Goal: Transaction & Acquisition: Purchase product/service

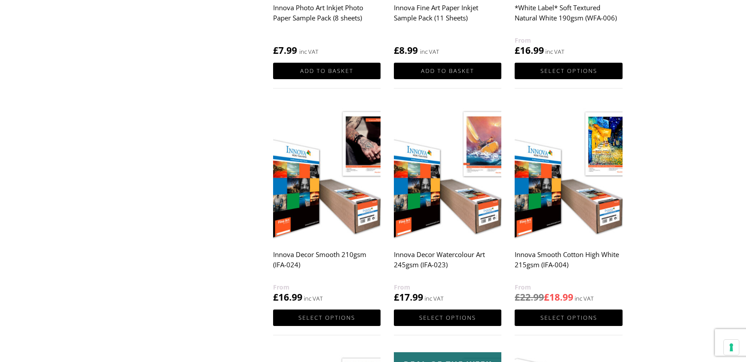
scroll to position [532, 0]
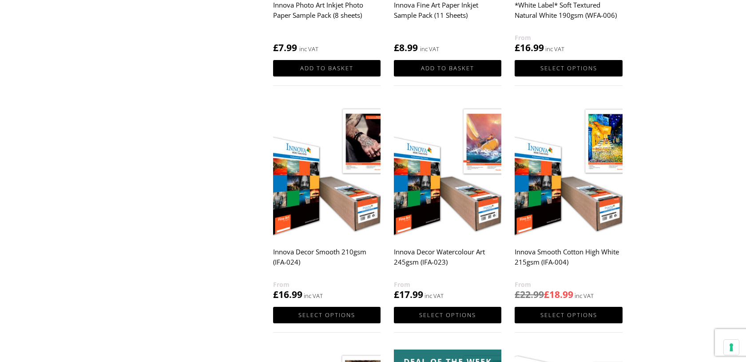
click at [348, 255] on h2 "Innova Decor Smooth 210gsm (IFA-024)" at bounding box center [327, 261] width 108 height 36
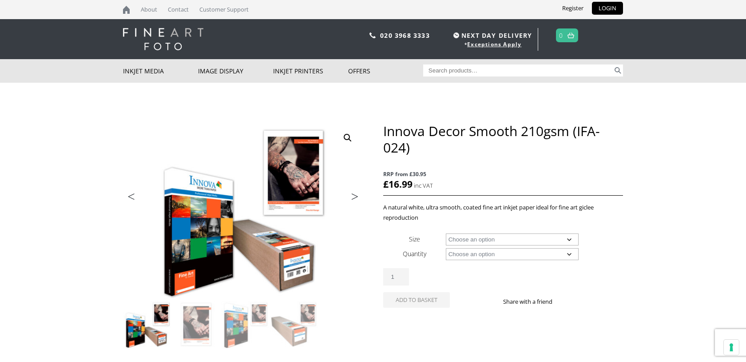
click at [507, 241] on select "Choose an option A4 Sheet A3 Sheet A3+ Sheet A2 Sheet 17" Wide Roll 24" Wide Ro…" at bounding box center [512, 239] width 133 height 12
click at [446, 233] on select "Choose an option A4 Sheet A3 Sheet A3+ Sheet A2 Sheet 17" Wide Roll 24" Wide Ro…" at bounding box center [512, 239] width 133 height 12
select select "a4-sheet"
click at [502, 251] on select "Choose an option 25 Sheets" at bounding box center [512, 254] width 133 height 12
select select "25-sheets"
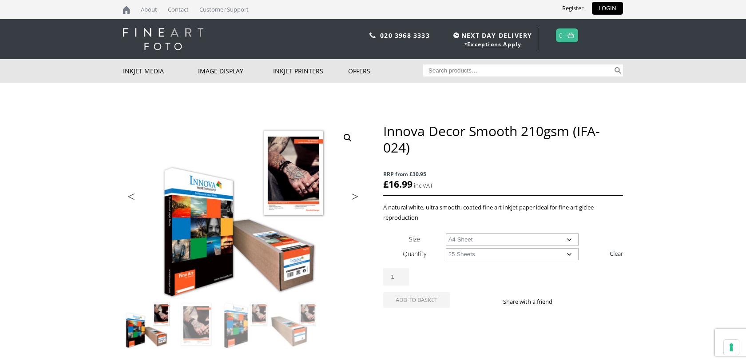
click at [446, 248] on select "Choose an option 25 Sheets" at bounding box center [512, 254] width 133 height 12
select select "a4-sheet"
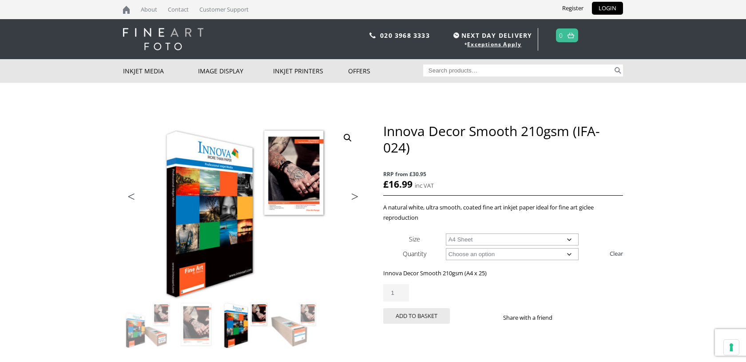
click at [400, 288] on input "1" at bounding box center [396, 292] width 26 height 17
type input "2"
click at [403, 291] on input "2" at bounding box center [396, 292] width 26 height 17
click at [411, 312] on button "Add to basket" at bounding box center [416, 316] width 67 height 16
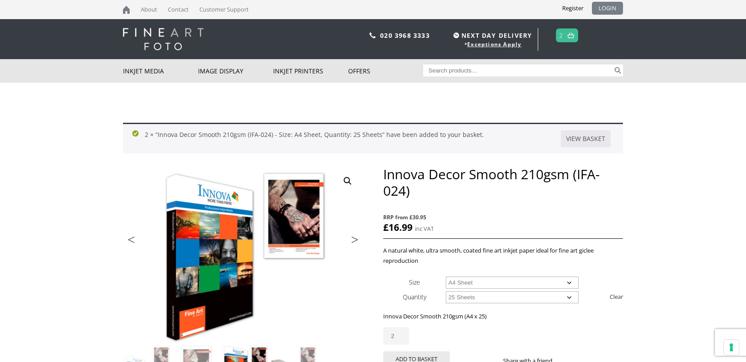
click at [604, 7] on link "LOGIN" at bounding box center [607, 8] width 31 height 13
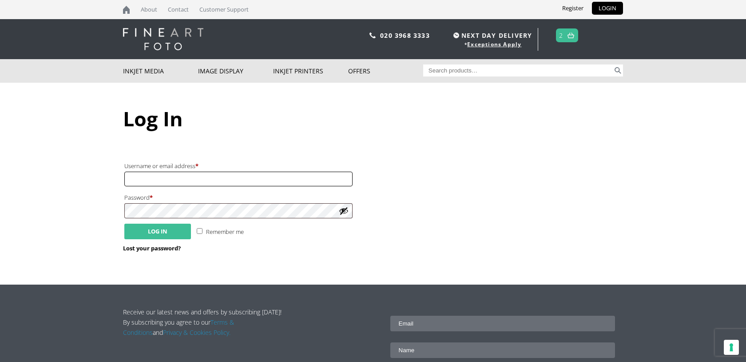
type input "printnineteen@outlook.com"
click at [174, 230] on button "Log in" at bounding box center [157, 231] width 67 height 16
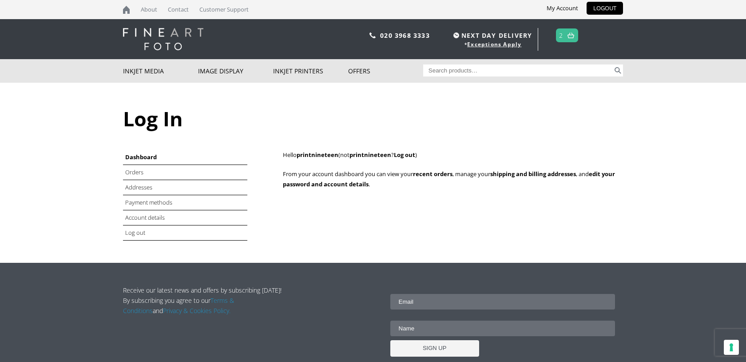
click at [575, 35] on link at bounding box center [571, 35] width 11 height 13
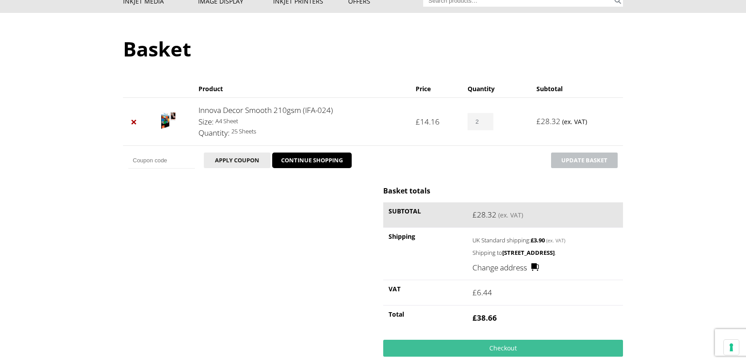
scroll to position [156, 0]
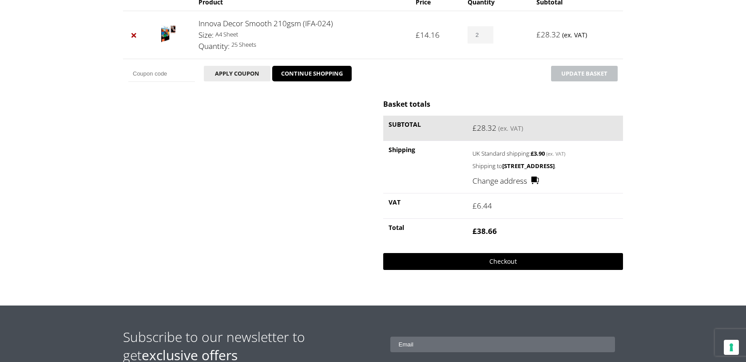
click at [506, 270] on link "Checkout" at bounding box center [503, 261] width 240 height 17
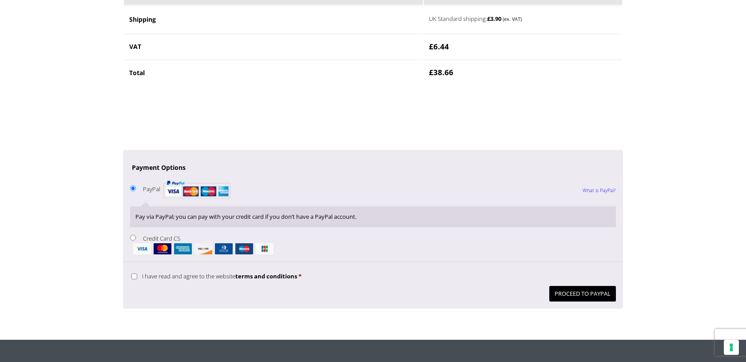
scroll to position [614, 0]
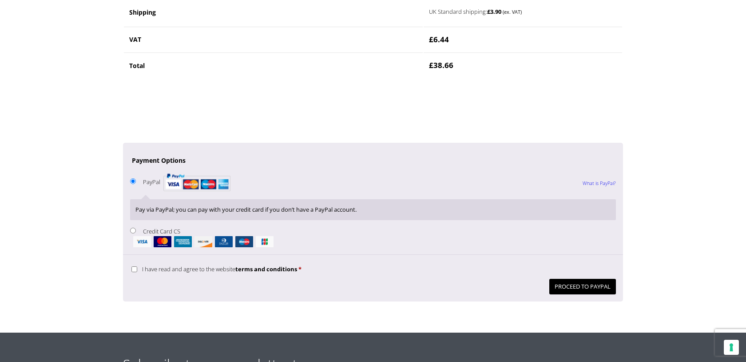
click at [134, 230] on input "Credit Card CS" at bounding box center [133, 230] width 6 height 6
radio input "true"
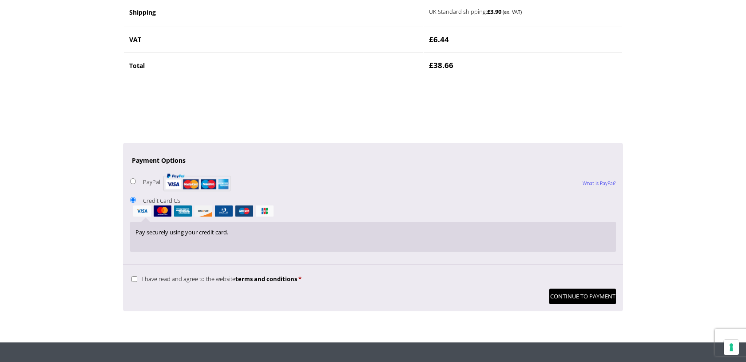
click at [134, 276] on input "I have read and agree to the website terms and conditions *" at bounding box center [135, 279] width 6 height 6
checkbox input "true"
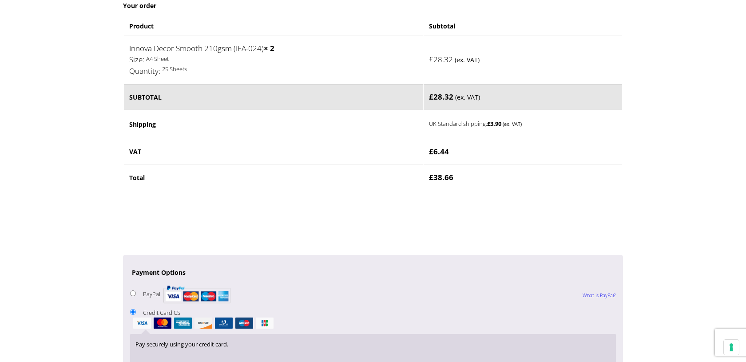
scroll to position [564, 0]
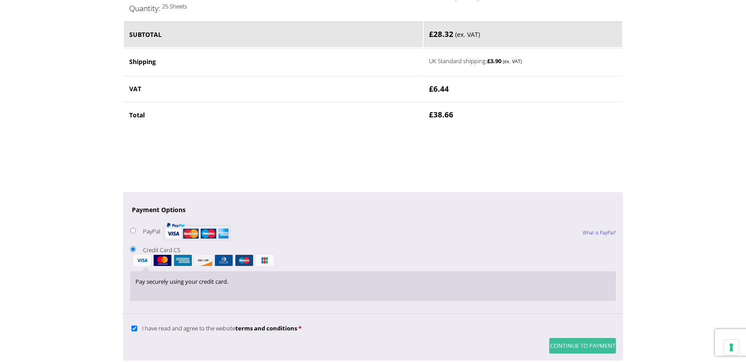
click at [562, 343] on button "Continue to Payment" at bounding box center [583, 346] width 67 height 16
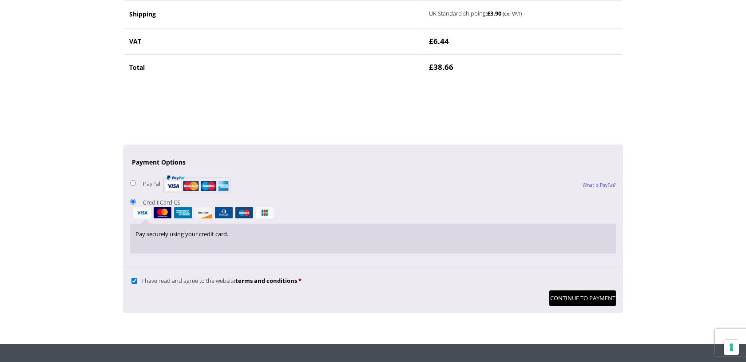
scroll to position [694, 0]
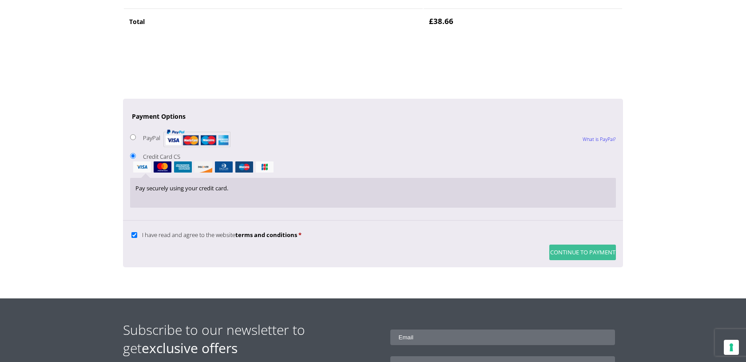
click at [593, 254] on button "Continue to Payment" at bounding box center [583, 252] width 67 height 16
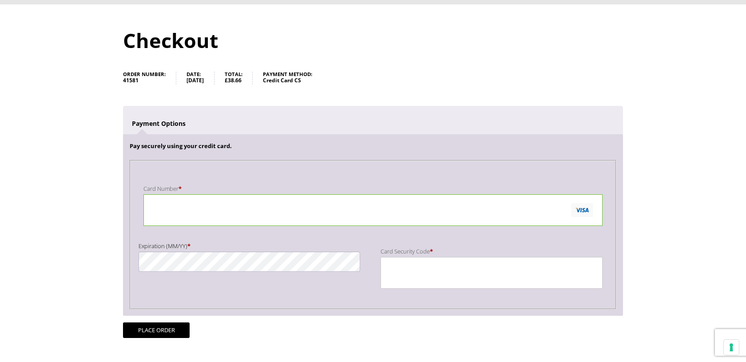
click at [403, 179] on div "Card Number *" at bounding box center [373, 204] width 472 height 56
click at [169, 331] on button "Place order" at bounding box center [156, 330] width 67 height 16
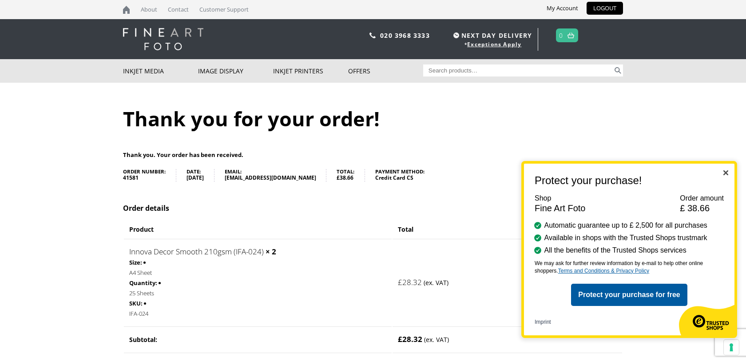
click at [725, 169] on div "Protect your purchase! Shop Fine Art Foto Order amount £ 38.66 Automatic guaran…" at bounding box center [630, 249] width 216 height 177
click at [726, 173] on img "Close" at bounding box center [726, 172] width 5 height 5
